Goal: Communication & Community: Ask a question

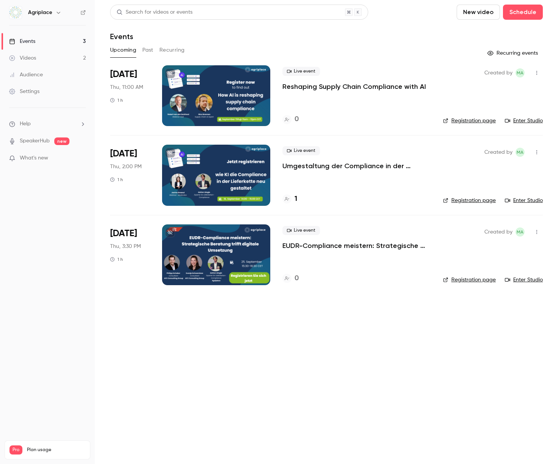
click at [461, 121] on link "Registration page" at bounding box center [469, 121] width 53 height 8
click at [295, 199] on h4 "2" at bounding box center [297, 199] width 4 height 10
click at [306, 168] on p "Umgestaltung der Compliance in der Lieferkette mit KI" at bounding box center [357, 165] width 149 height 9
click at [68, 123] on li "Help" at bounding box center [47, 124] width 77 height 8
click at [112, 119] on link "Talk to [GEOGRAPHIC_DATA]" at bounding box center [139, 116] width 83 height 20
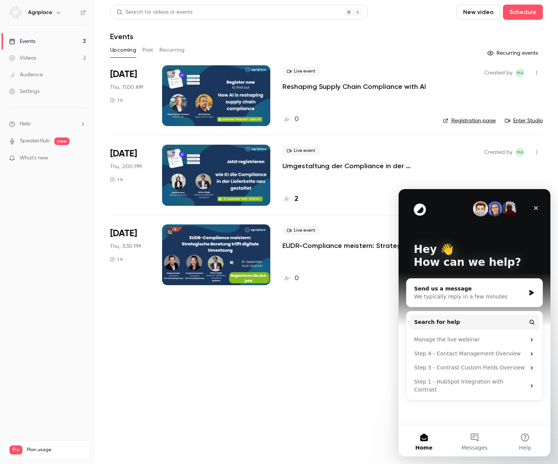
click at [455, 296] on div "We typically reply in a few minutes" at bounding box center [469, 297] width 111 height 8
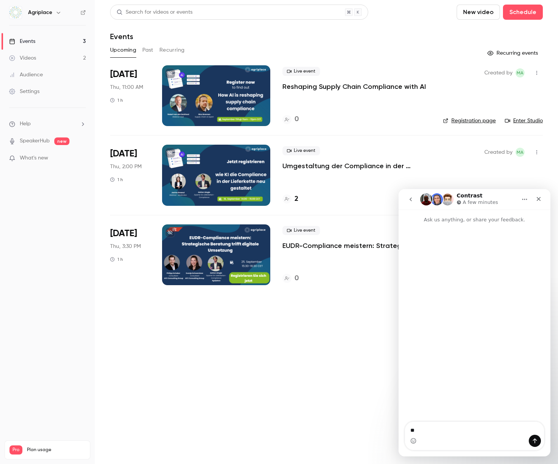
type textarea "*"
click at [538, 202] on div "Close" at bounding box center [539, 199] width 14 height 14
